Goal: Task Accomplishment & Management: Complete application form

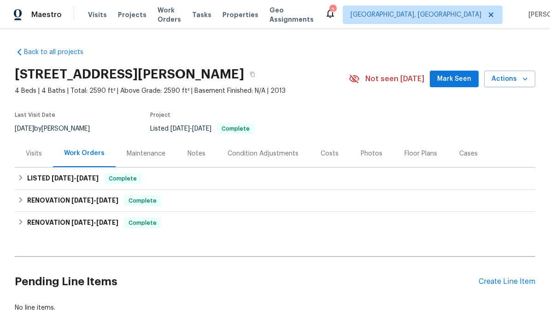
click at [519, 274] on div "Pending Line Items Create Line Item" at bounding box center [275, 281] width 521 height 43
click at [521, 282] on div "Create Line Item" at bounding box center [507, 281] width 57 height 9
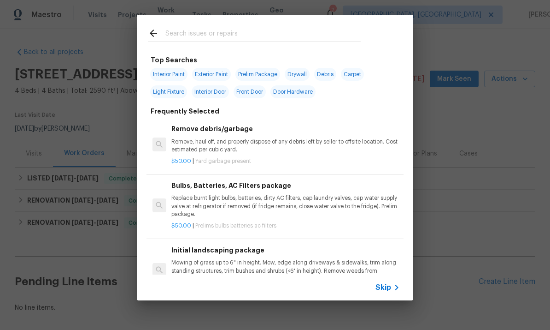
click at [277, 31] on input "text" at bounding box center [263, 35] width 195 height 14
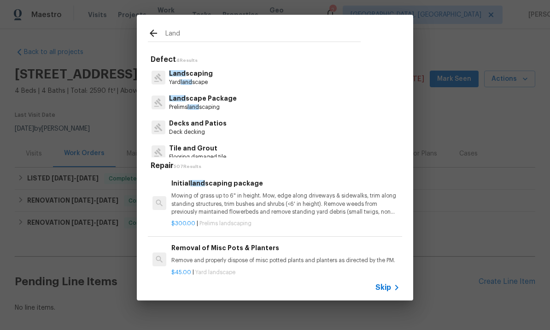
type input "Land"
click at [277, 82] on div "Land scaping Yard land scape" at bounding box center [275, 77] width 254 height 25
click at [285, 101] on div "Land scape Package Prelims land scaping" at bounding box center [275, 102] width 254 height 25
click at [236, 104] on div "Land scape Package Prelims land scaping" at bounding box center [275, 102] width 254 height 25
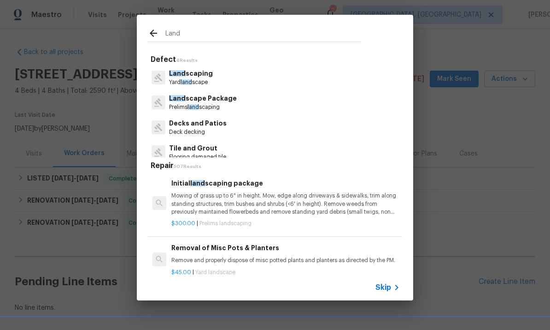
click at [219, 107] on p "Prelims land scaping" at bounding box center [203, 107] width 68 height 8
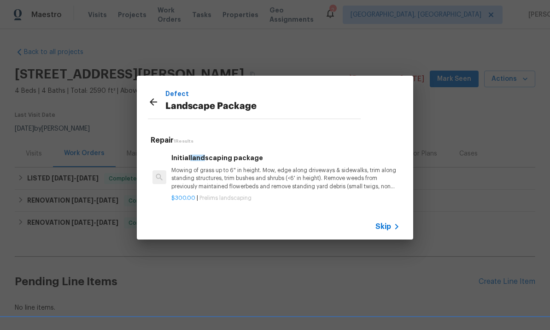
click at [340, 176] on p "Mowing of grass up to 6" in height. Mow, edge along driveways & sidewalks, trim…" at bounding box center [286, 178] width 229 height 24
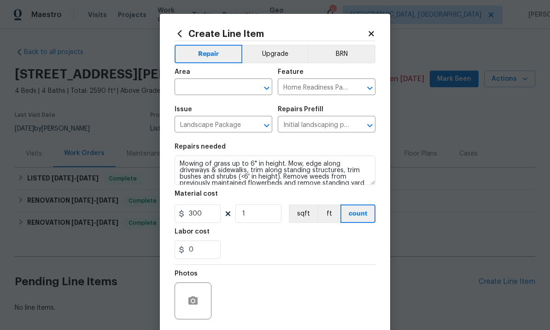
click at [217, 89] on input "text" at bounding box center [211, 88] width 72 height 14
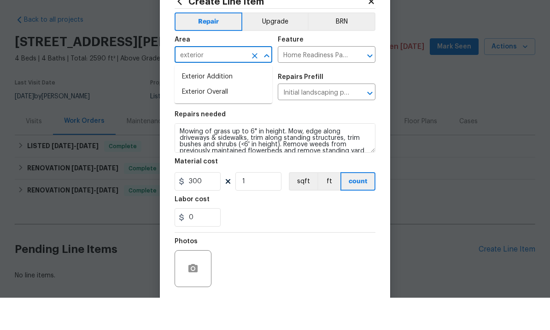
click at [241, 117] on li "Exterior Overall" at bounding box center [224, 124] width 98 height 15
type input "Exterior Overall"
click at [336, 118] on input "Initial landscaping package $300.00" at bounding box center [314, 125] width 72 height 14
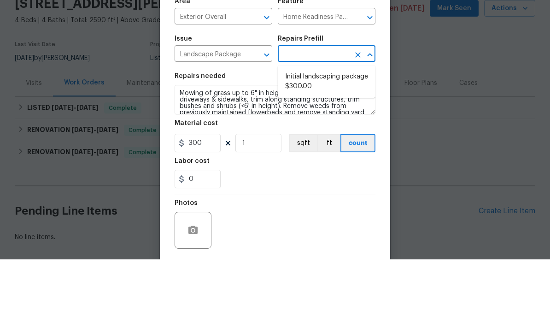
click at [337, 81] on input "Home Readiness Packages" at bounding box center [314, 88] width 72 height 14
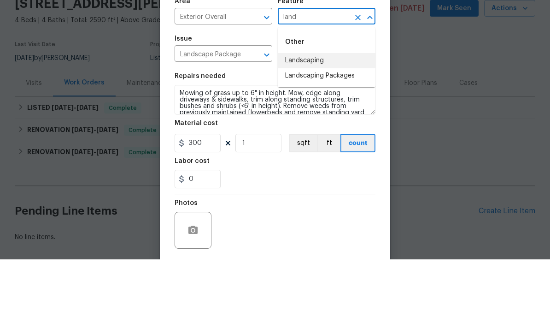
click at [332, 124] on li "Landscaping" at bounding box center [327, 131] width 98 height 15
type input "Landscaping"
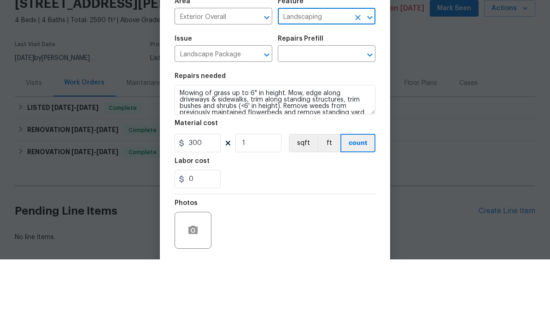
click at [260, 119] on button "Open" at bounding box center [266, 125] width 13 height 13
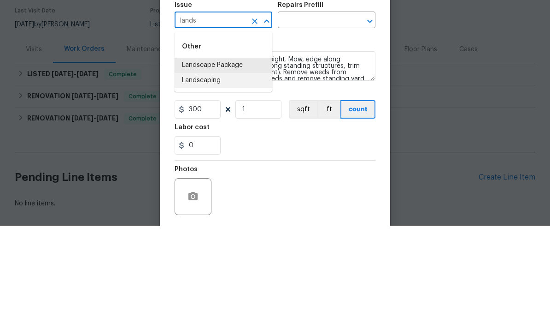
click at [237, 177] on li "Landscaping" at bounding box center [224, 184] width 98 height 15
type input "Landscaping"
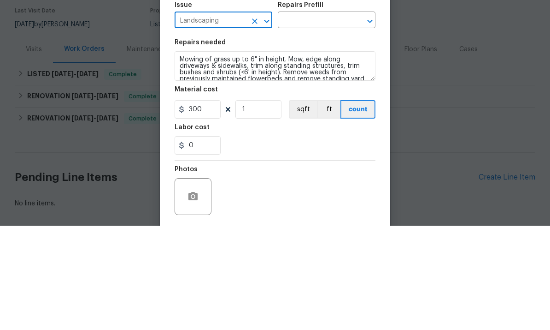
click at [321, 118] on input "text" at bounding box center [314, 125] width 72 height 14
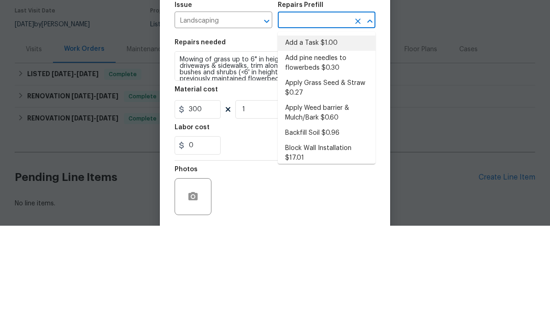
click at [337, 140] on li "Add a Task $1.00" at bounding box center [327, 147] width 98 height 15
type input "Add a Task $1.00"
type textarea "HPM to detail"
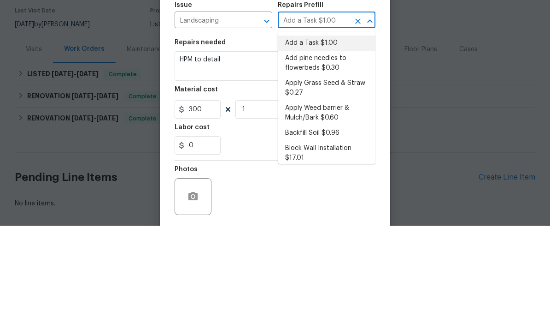
type input "1"
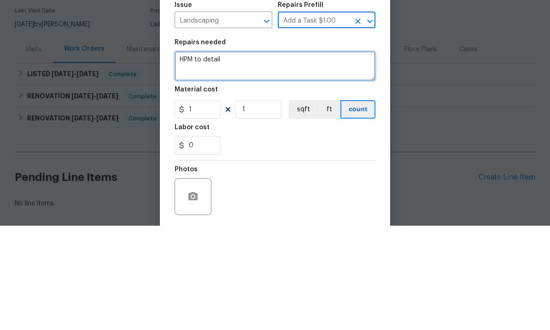
click at [342, 155] on textarea "HPM to detail" at bounding box center [275, 170] width 201 height 30
click at [335, 155] on textarea "HPM to detail" at bounding box center [275, 170] width 201 height 30
click at [196, 155] on textarea "HPM to detail" at bounding box center [275, 170] width 201 height 30
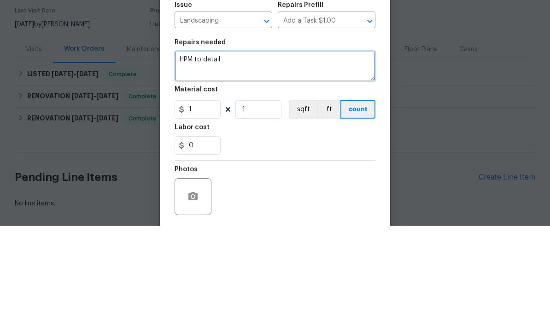
click at [195, 155] on textarea "HPM to detail" at bounding box center [275, 170] width 201 height 30
click at [191, 155] on textarea "FROM [PERSON_NAME]" at bounding box center [275, 170] width 201 height 30
paste textarea "- remove,all,weeds,from front beds and driveway. - Trim small palm and bushes m…"
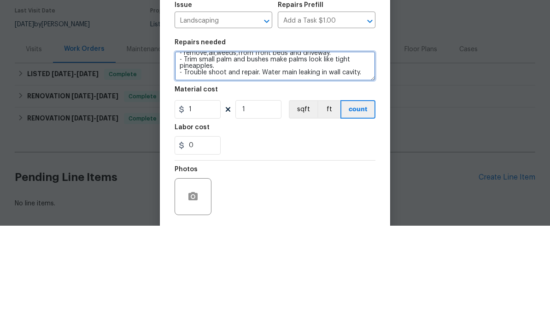
click at [352, 155] on textarea "FROM [PERSON_NAME] - remove,all,weeds,from front beds and driveway. - Trim smal…" at bounding box center [275, 170] width 201 height 30
click at [355, 138] on section "Repairs needed FROM [PERSON_NAME] - remove,all,weeds,from front beds and drivew…" at bounding box center [275, 201] width 201 height 126
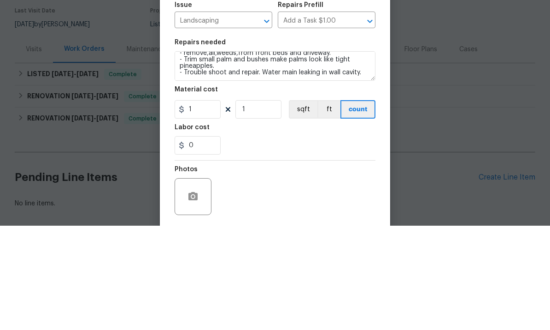
scroll to position [35, 0]
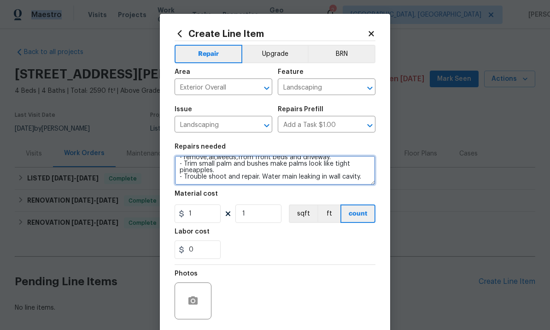
click at [353, 181] on textarea "FROM [PERSON_NAME] - remove,all,weeds,from front beds and driveway. - Trim smal…" at bounding box center [275, 170] width 201 height 30
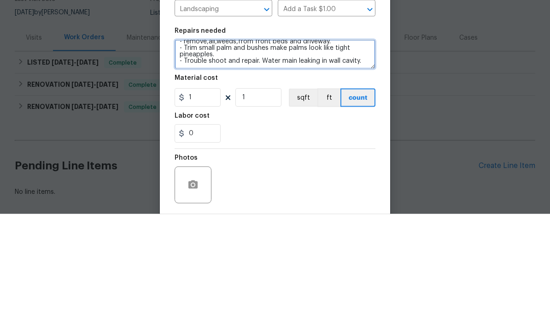
click at [356, 155] on textarea "FROM [PERSON_NAME] - remove,all,weeds,from front beds and driveway. - Trim smal…" at bounding box center [275, 170] width 201 height 30
click at [355, 155] on textarea "FROM [PERSON_NAME] - remove,all,weeds,from front beds and driveway. - Trim smal…" at bounding box center [275, 170] width 201 height 30
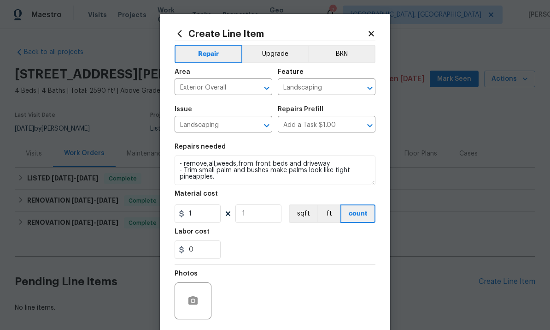
scroll to position [58, 0]
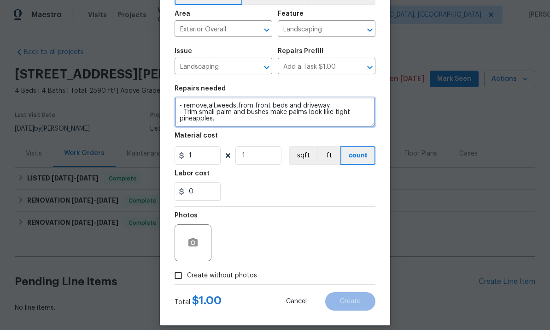
type textarea "FROM [PERSON_NAME] - remove,all,weeds,from front beds and driveway. - Trim smal…"
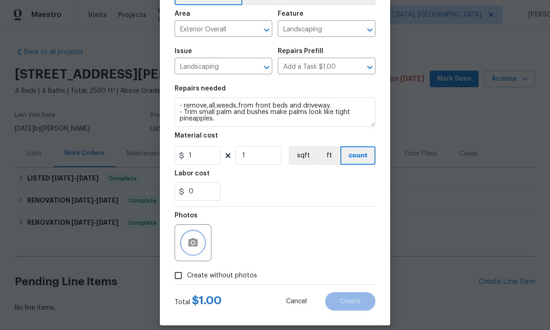
click at [189, 243] on icon "button" at bounding box center [193, 242] width 9 height 8
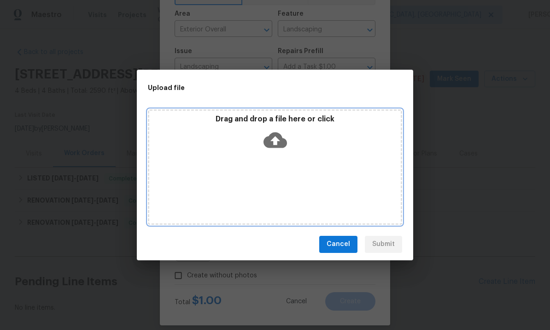
click at [280, 142] on icon at bounding box center [276, 140] width 24 height 16
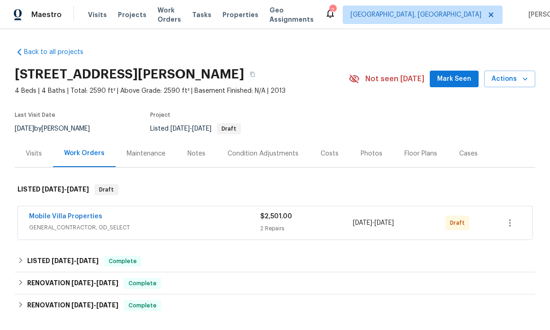
click at [59, 215] on link "Mobile Villa Properties" at bounding box center [65, 216] width 73 height 6
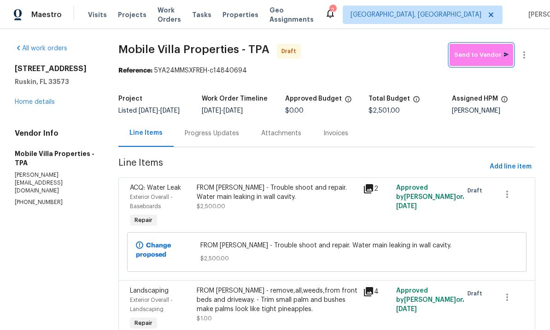
click at [488, 51] on span "Send to Vendor" at bounding box center [482, 55] width 54 height 11
